Goal: Task Accomplishment & Management: Use online tool/utility

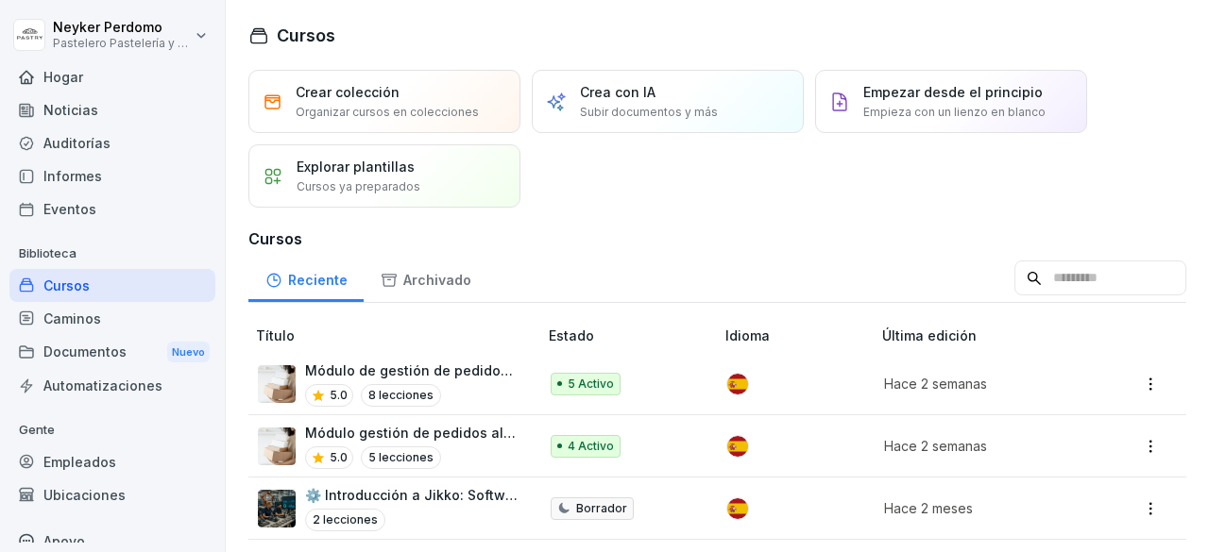
click at [76, 285] on font "Cursos" at bounding box center [66, 286] width 46 height 16
click at [472, 390] on div "5.0 8 lecciones" at bounding box center [411, 395] width 213 height 23
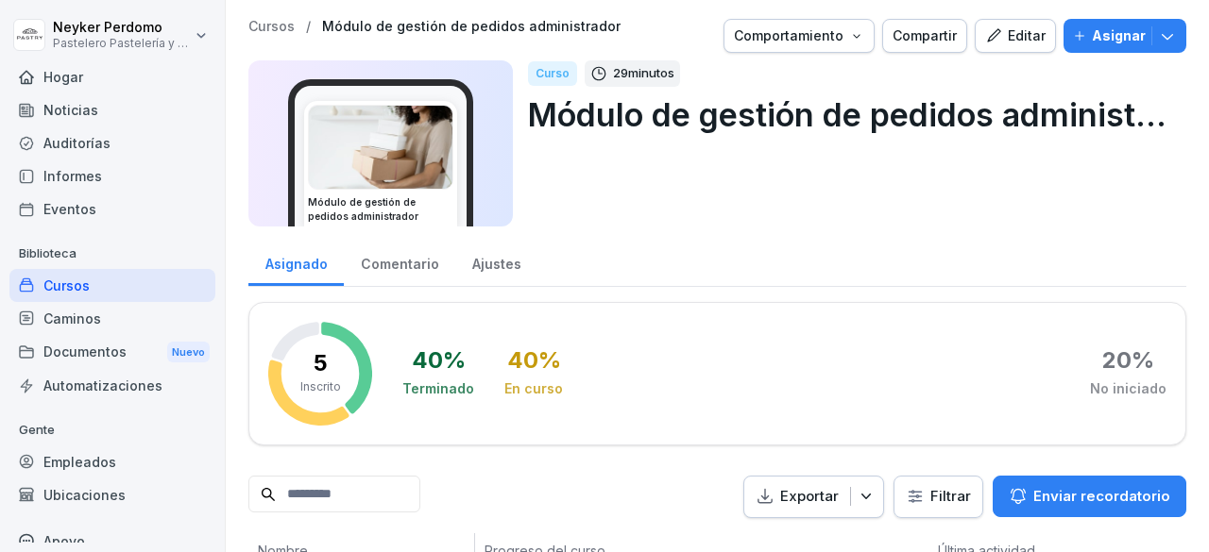
click at [1158, 33] on icon "button" at bounding box center [1167, 35] width 19 height 19
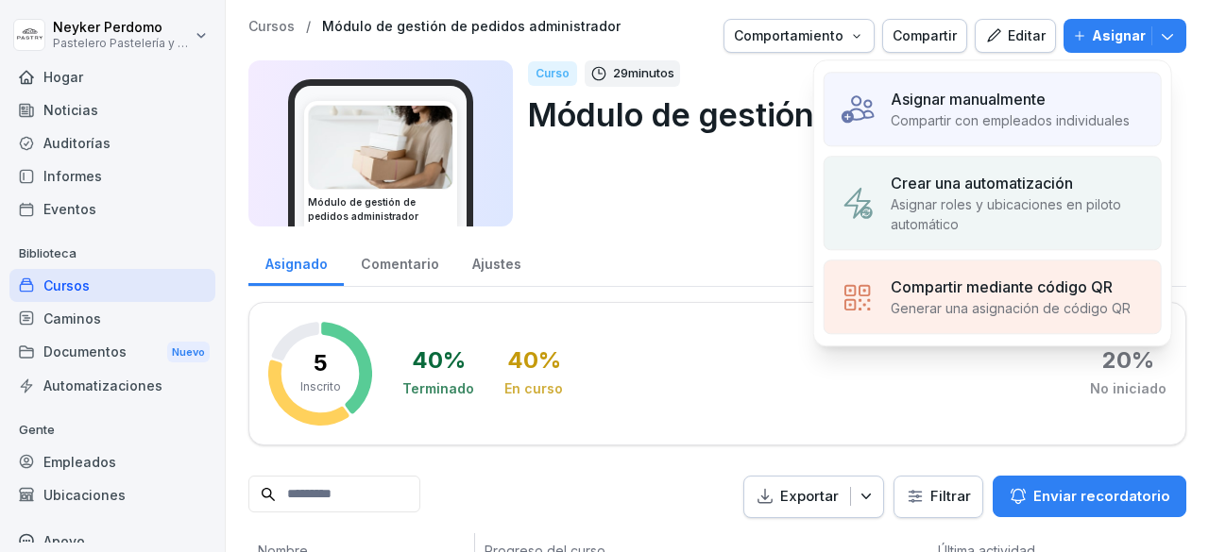
click at [965, 122] on font "Compartir con empleados individuales" at bounding box center [1010, 120] width 239 height 16
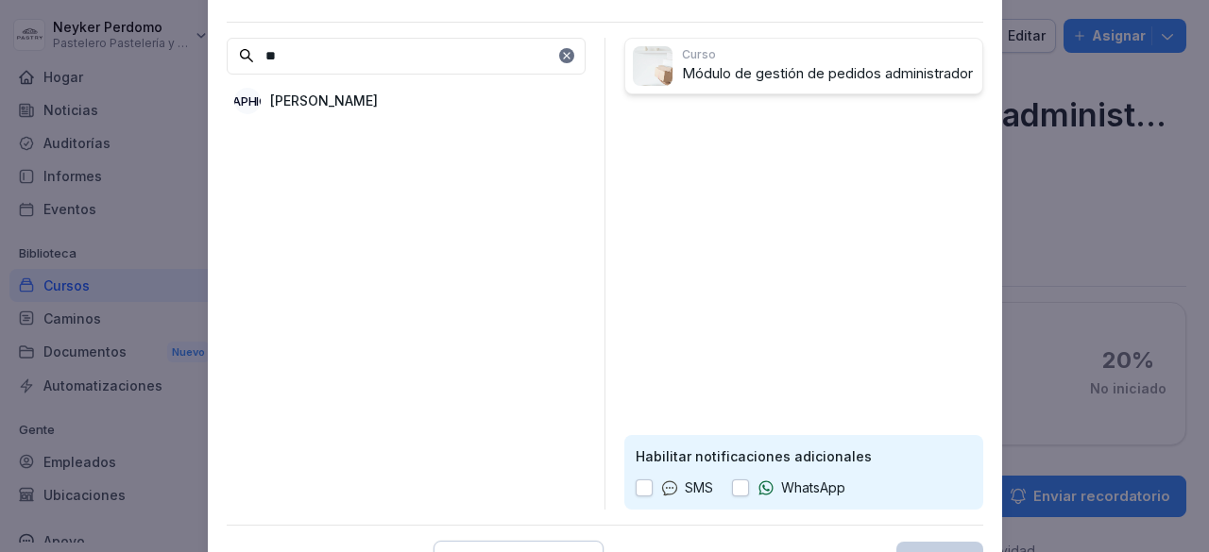
type input "*"
type input "***"
click at [378, 173] on font "[PERSON_NAME]" at bounding box center [324, 172] width 108 height 16
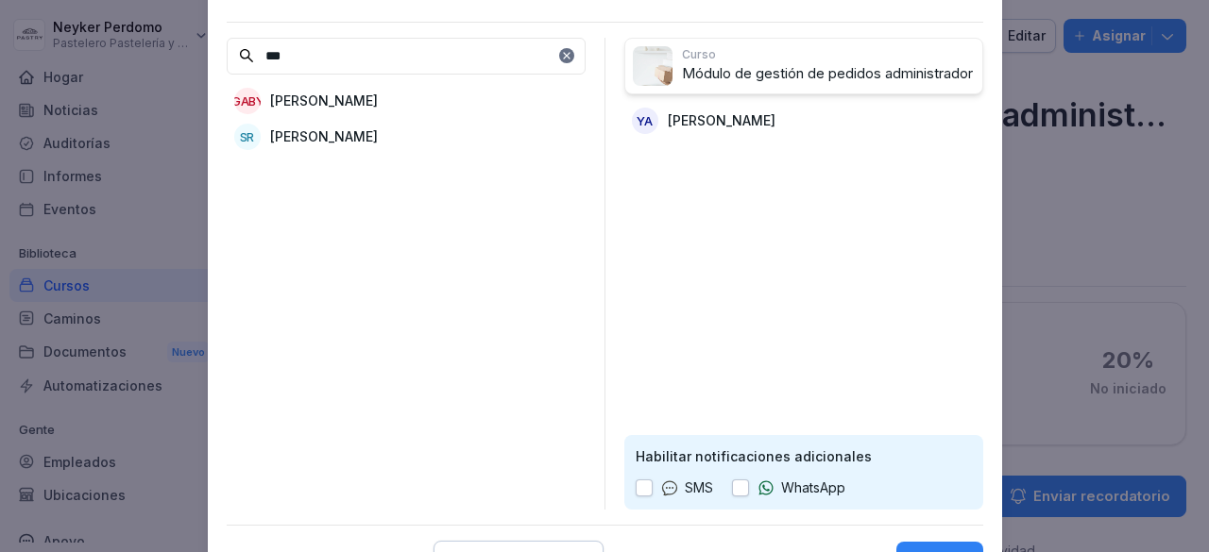
click at [750, 486] on div "WhatsApp" at bounding box center [788, 488] width 113 height 21
click at [744, 484] on button "button" at bounding box center [740, 488] width 17 height 17
click at [948, 547] on button "Asignar" at bounding box center [939, 562] width 87 height 40
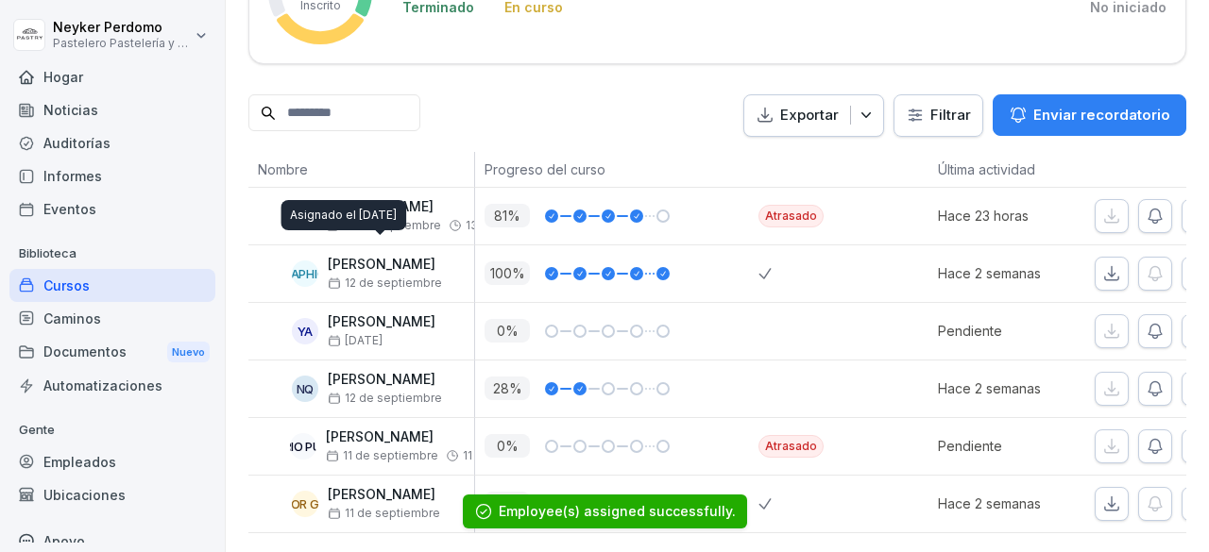
scroll to position [404, 0]
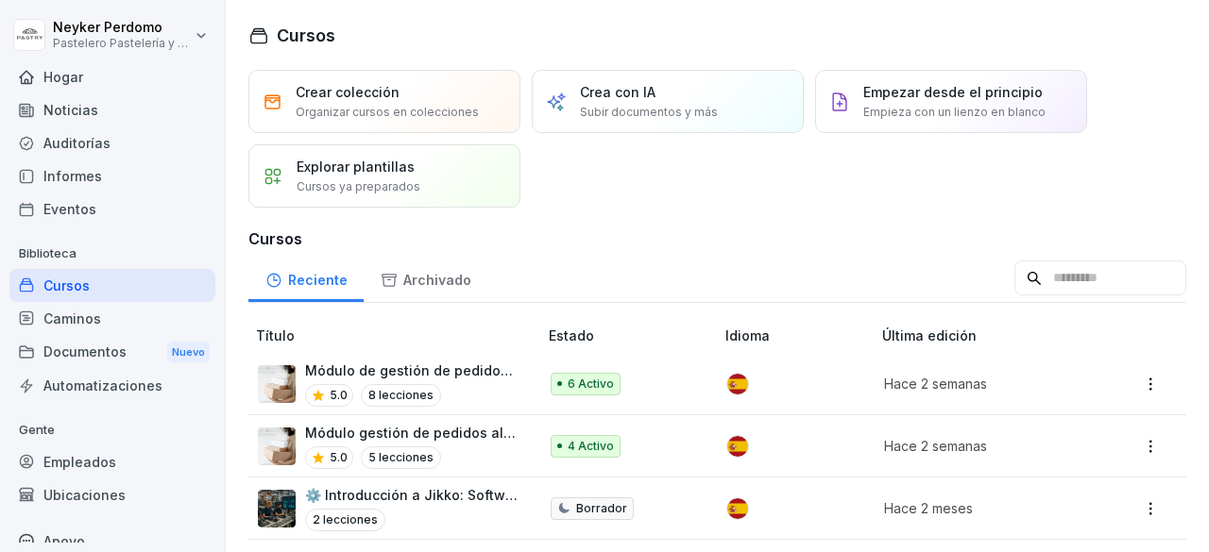
scroll to position [189, 0]
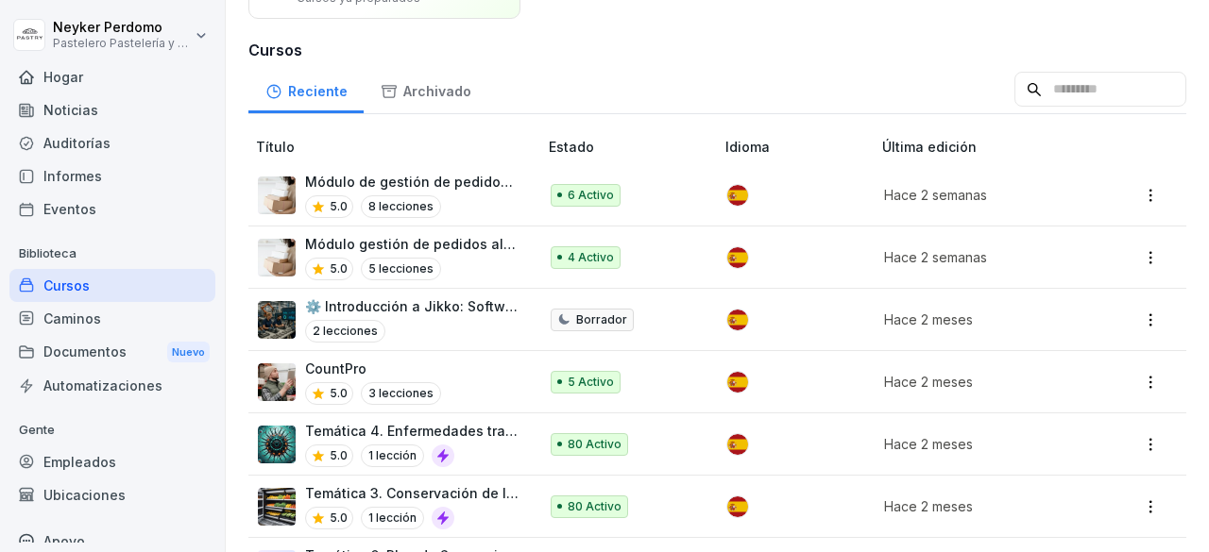
click at [453, 236] on font "Módulo gestión de pedidos alistador" at bounding box center [427, 244] width 245 height 16
